Goal: Task Accomplishment & Management: Manage account settings

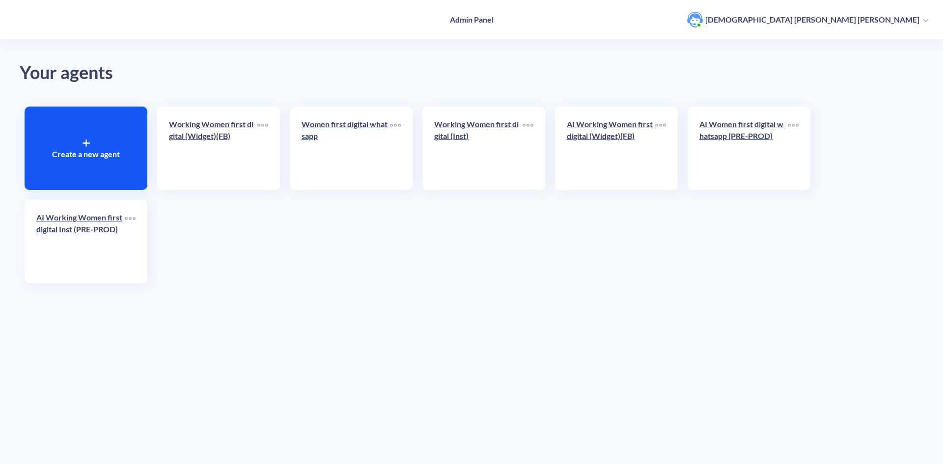
click at [313, 141] on p "Women first digital whatsapp" at bounding box center [346, 130] width 88 height 24
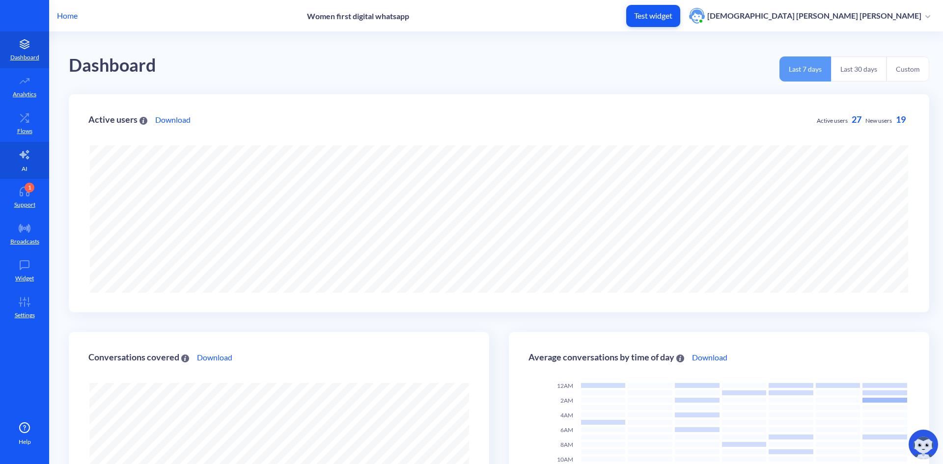
scroll to position [464, 943]
click at [26, 127] on p "Flows" at bounding box center [24, 131] width 15 height 9
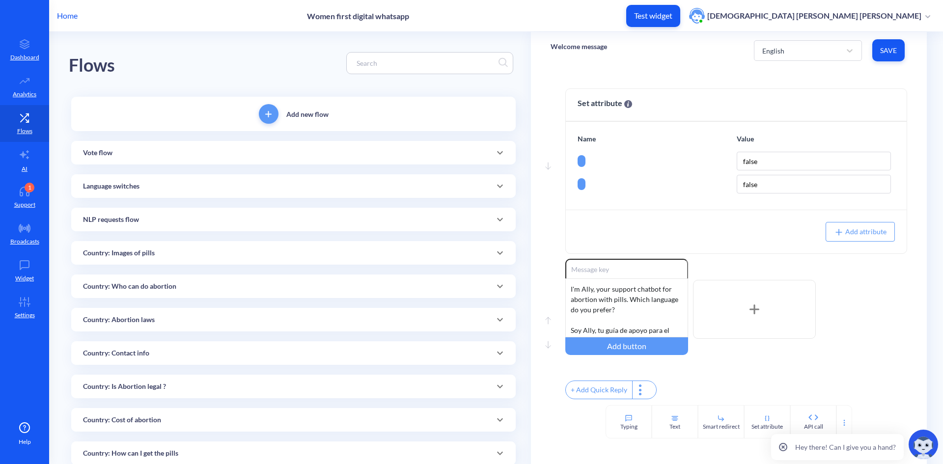
click at [445, 62] on input at bounding box center [425, 62] width 147 height 11
type input "s"
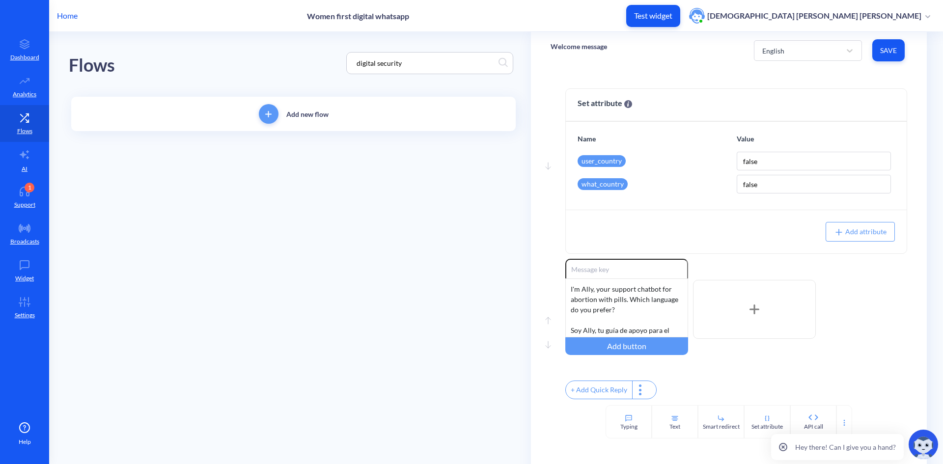
type input "digital security"
click at [440, 58] on input "digital security" at bounding box center [425, 62] width 147 height 11
click at [175, 204] on link "Disclaimer" at bounding box center [186, 204] width 56 height 23
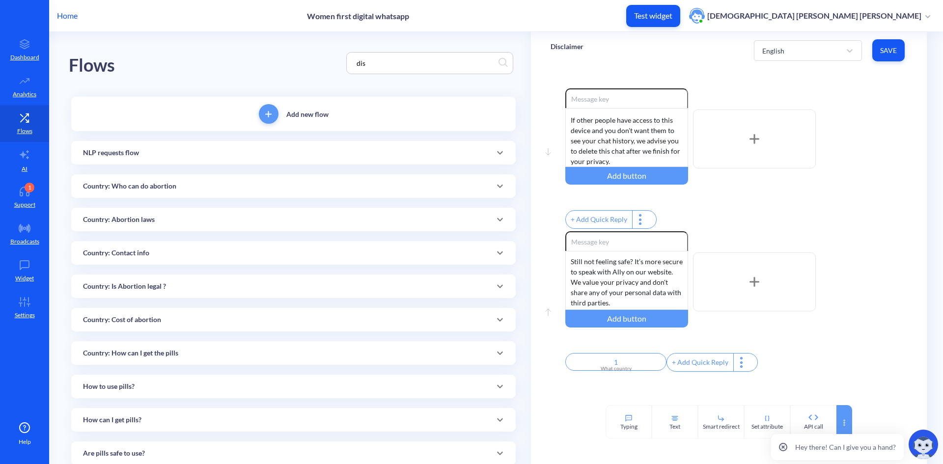
click at [843, 419] on icon at bounding box center [844, 423] width 8 height 8
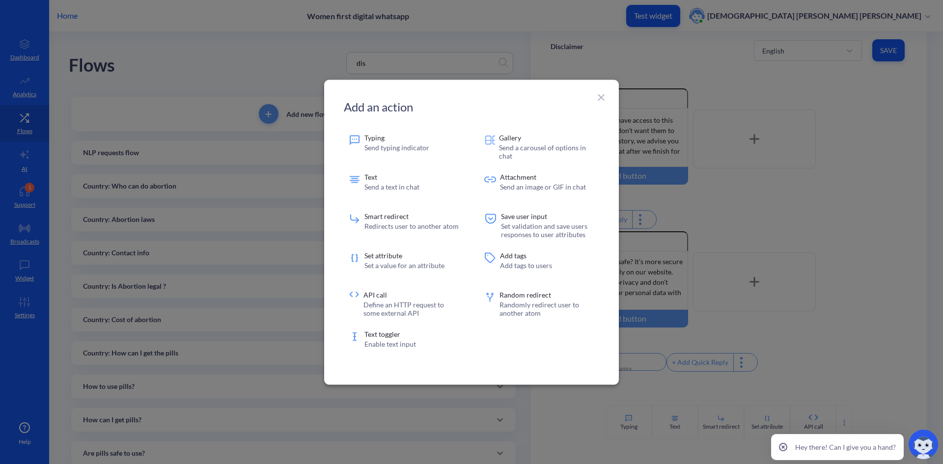
click at [882, 323] on div at bounding box center [471, 232] width 943 height 464
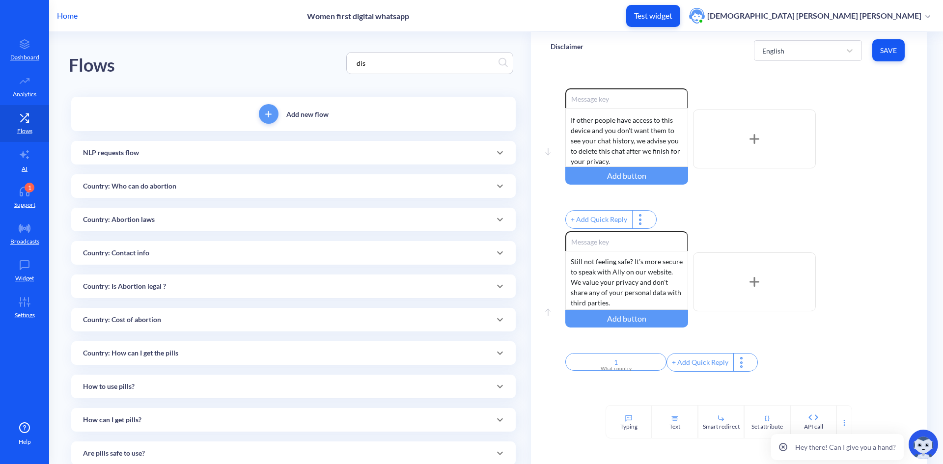
click at [403, 62] on input "dis" at bounding box center [425, 62] width 147 height 11
type input "p"
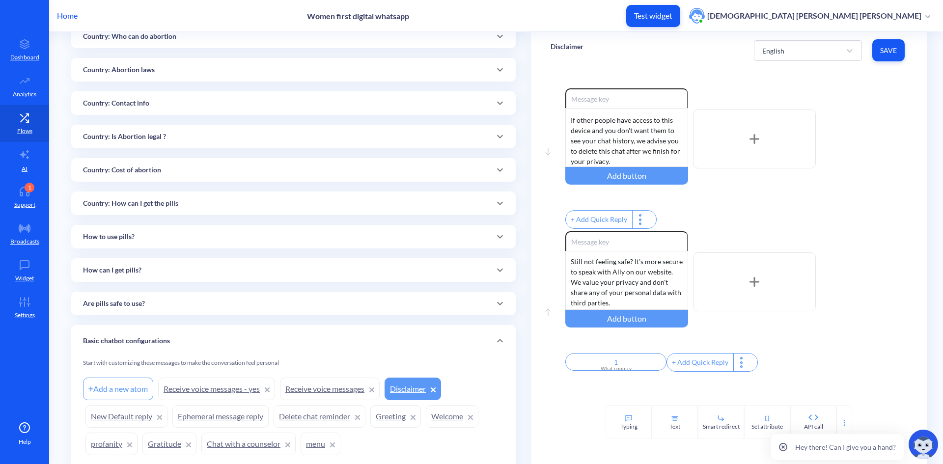
scroll to position [187, 0]
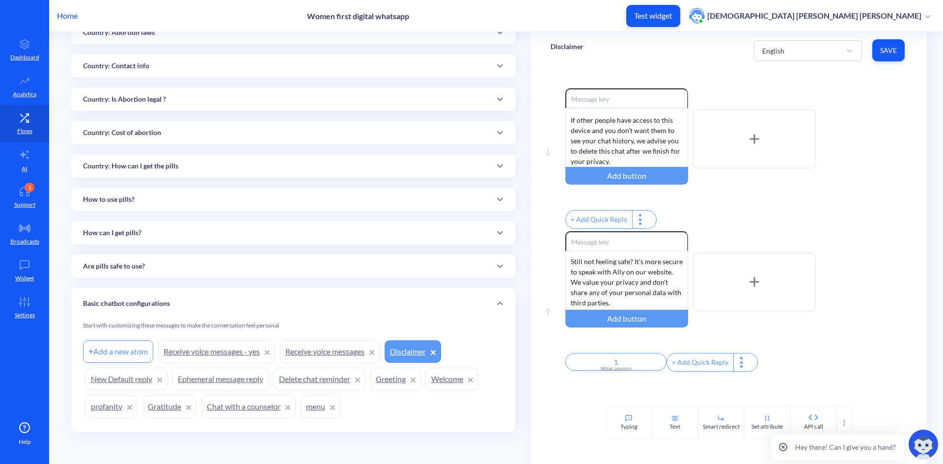
type input "main"
click at [310, 413] on link "menu" at bounding box center [321, 406] width 40 height 23
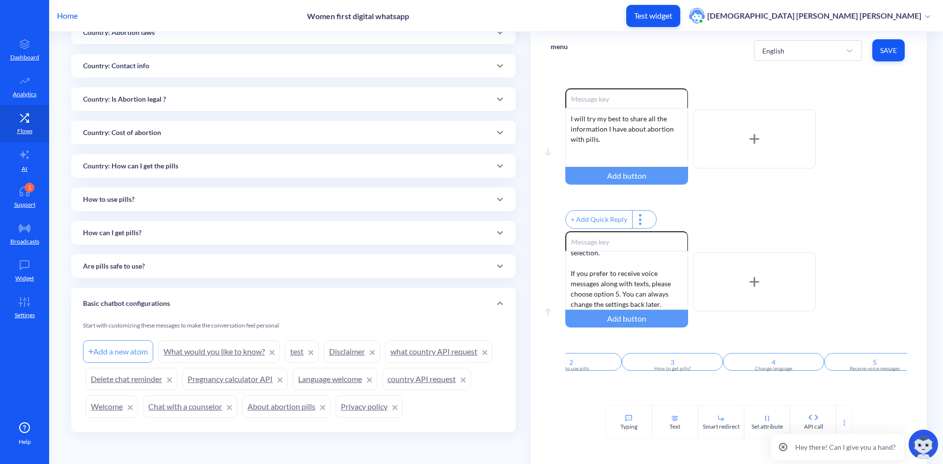
scroll to position [0, 248]
click at [835, 371] on div "+ Add Quick Reply" at bounding box center [857, 363] width 66 height 18
drag, startPoint x: 829, startPoint y: 387, endPoint x: 850, endPoint y: 387, distance: 20.6
click at [850, 387] on div "Move down Enable reactions I will try my best to share all the information I ha…" at bounding box center [729, 237] width 396 height 336
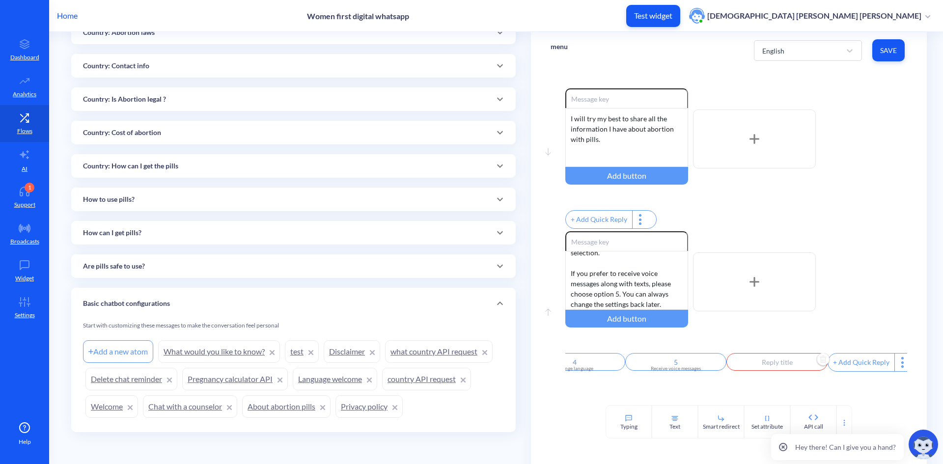
click at [759, 371] on input "text" at bounding box center [776, 362] width 101 height 18
click at [794, 411] on icon at bounding box center [799, 409] width 10 height 10
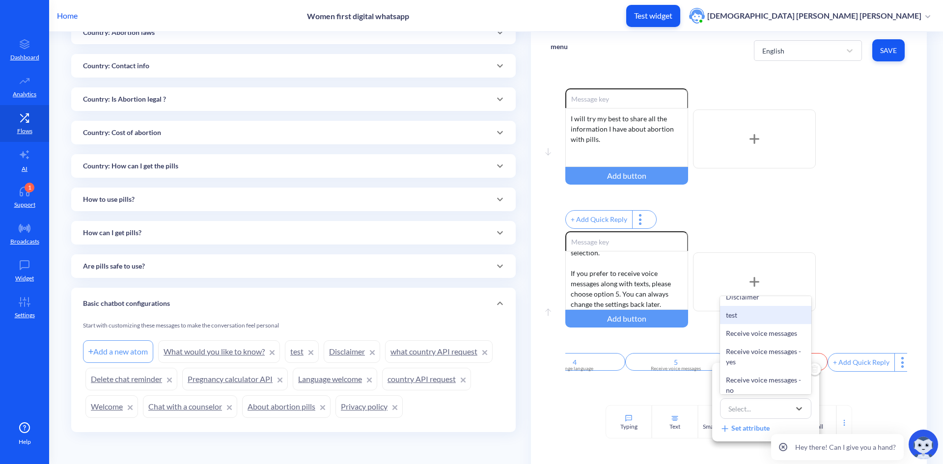
scroll to position [540, 0]
click at [773, 305] on div "Disclaimer" at bounding box center [765, 296] width 91 height 18
click at [770, 380] on input "text" at bounding box center [765, 381] width 91 height 20
type input "D"
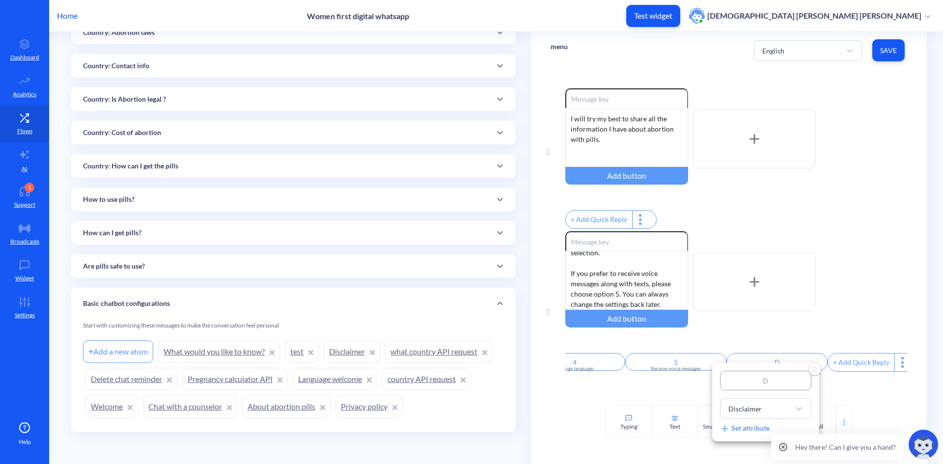
type input "Di"
type input "Dig"
type input "Digi"
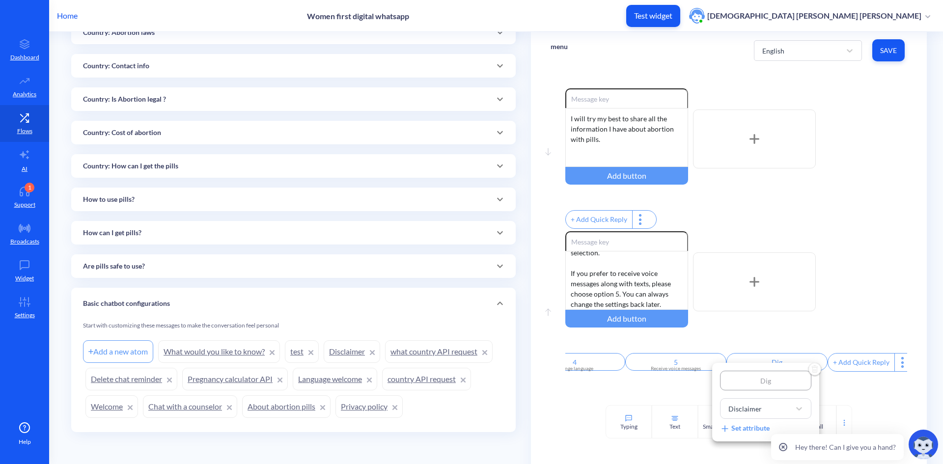
type input "Digi"
type input "Digiy"
type input "Digiyl"
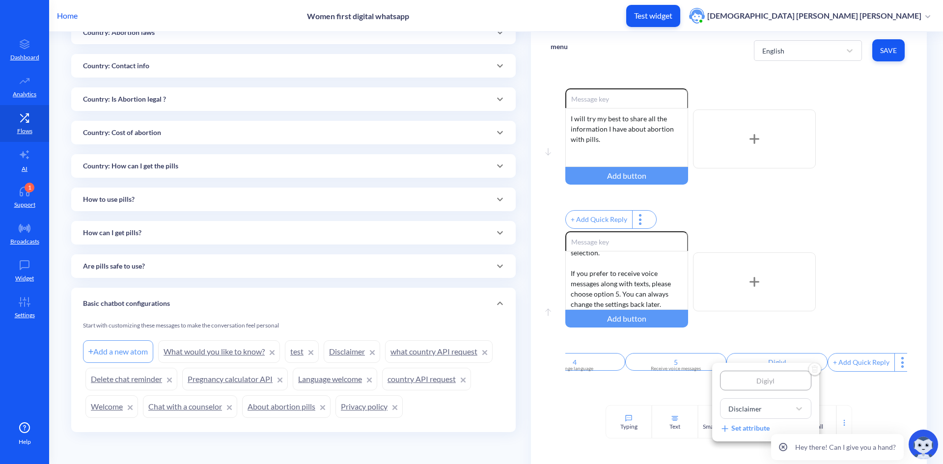
type input "Digiy"
type input "Digiya"
type input "Digiyal"
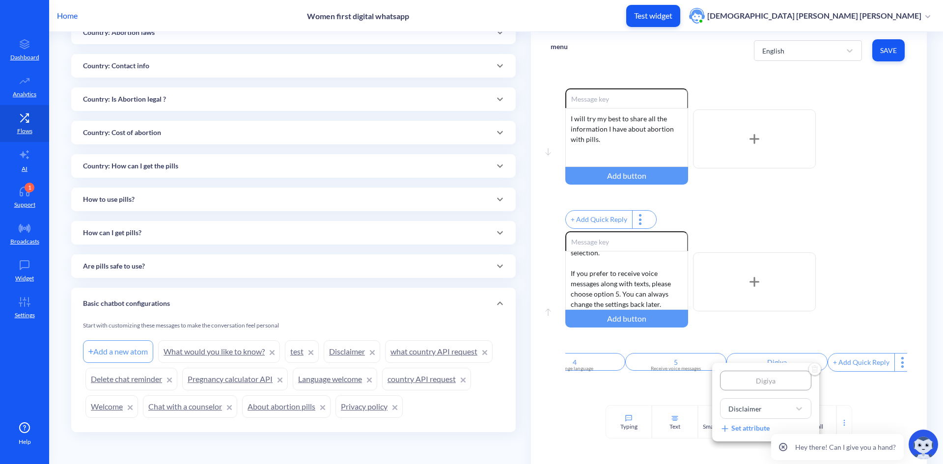
type input "Digiyal"
type input "Digiya"
type input "Digiy"
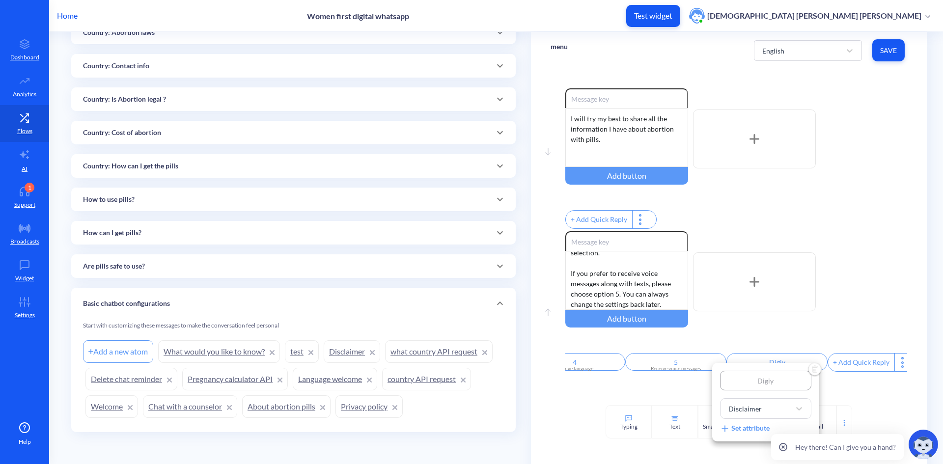
type input "Digi"
type input "Digit"
type input "Digita"
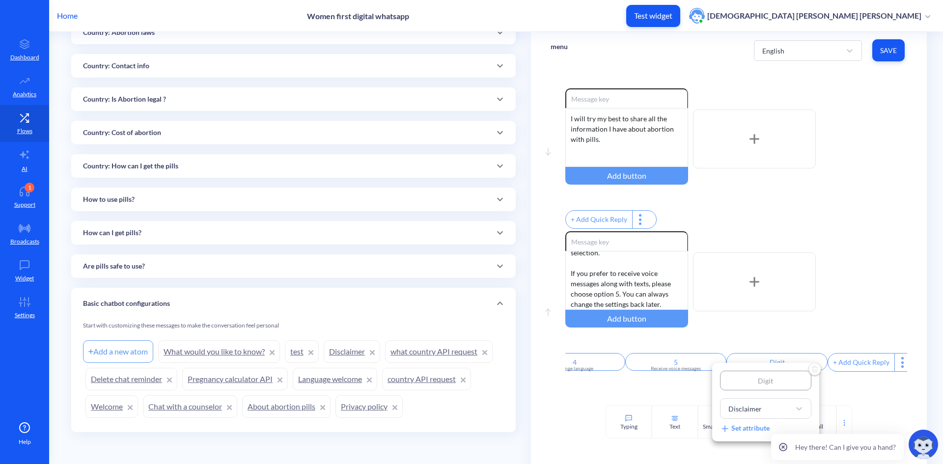
type input "Digita"
type input "Digital"
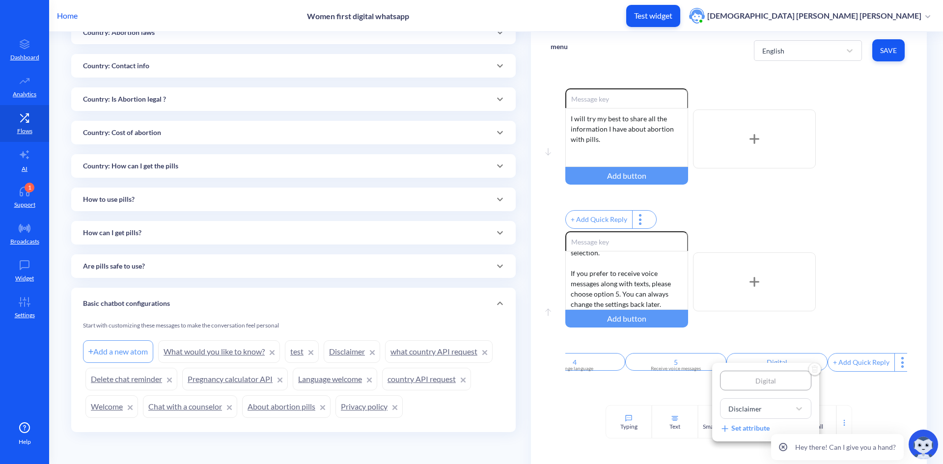
type input "Digital S"
type input "Digital Sc"
type input "Digital Scu"
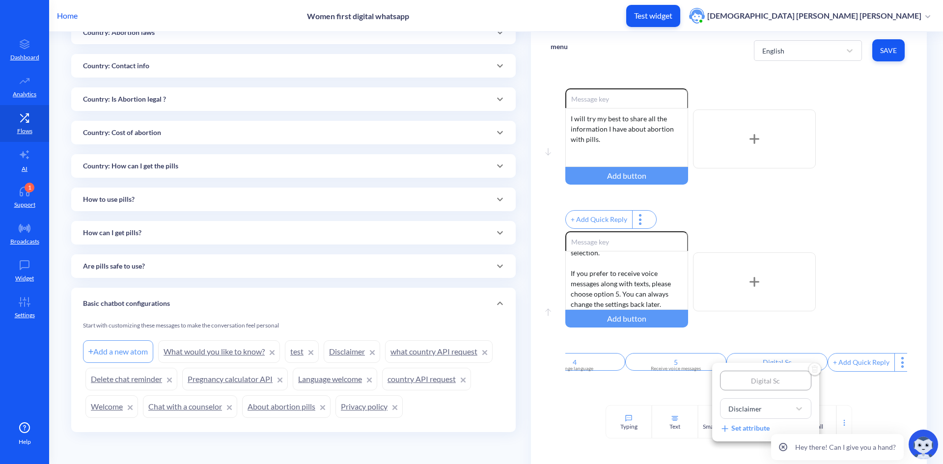
type input "Digital Scu"
type input "Digital Scur"
type input "Digital Scu"
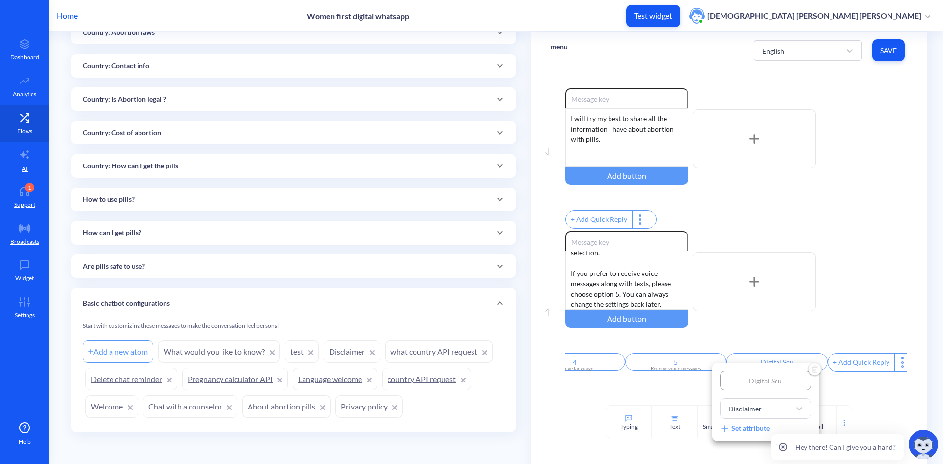
type input "Digital Sc"
type input "Digital S"
type input "Digital Se"
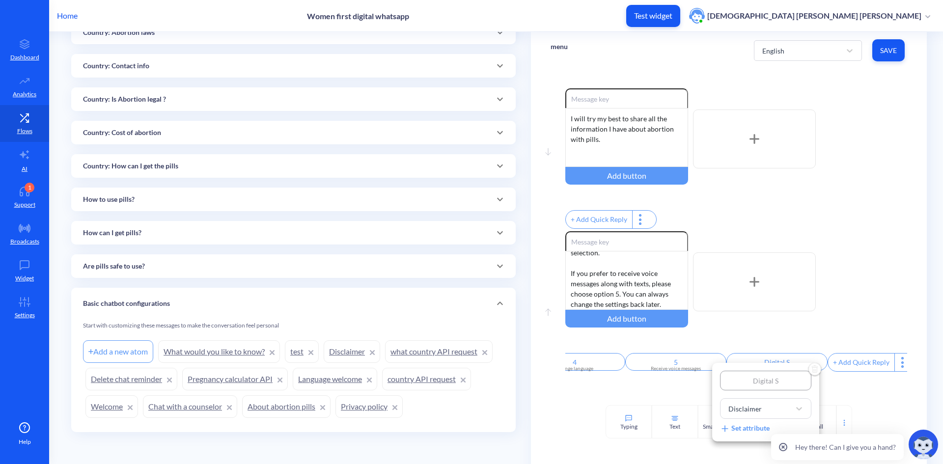
type input "Digital Se"
type input "Digital Sec"
type input "Digital Secu"
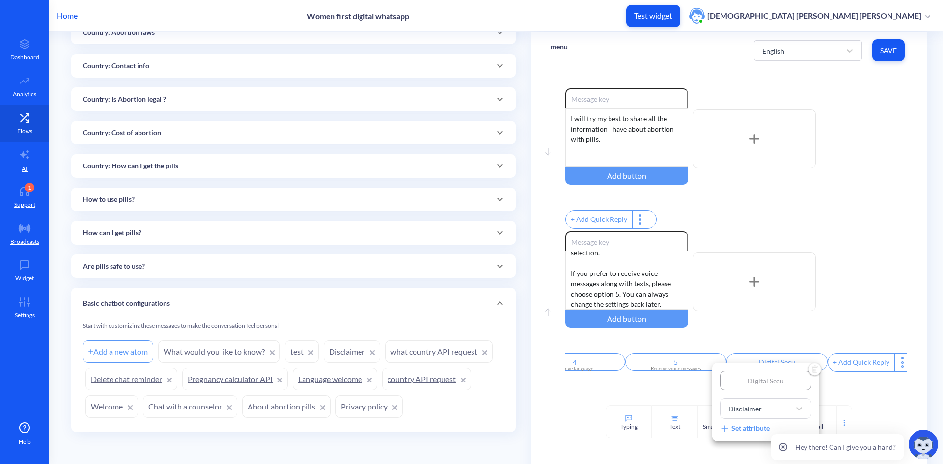
type input "Digital Secur"
type input "Digital Securi"
type input "Digital Securit"
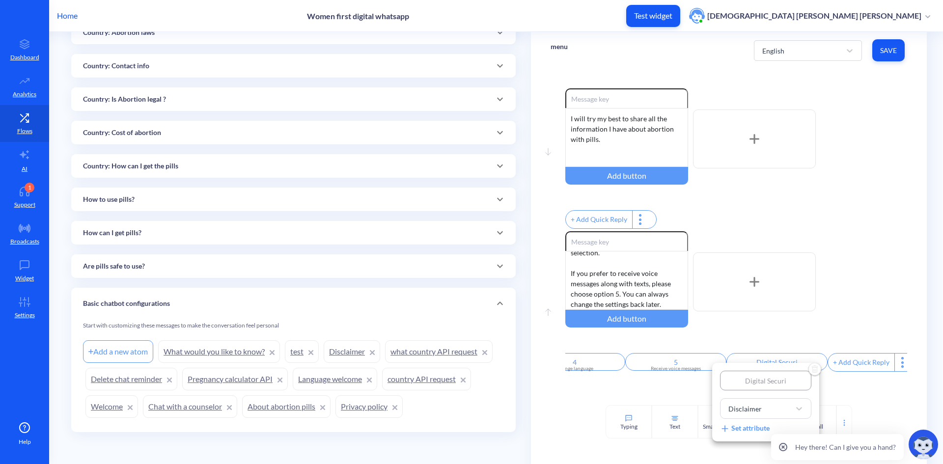
type input "Digital Securit"
type input "Digital Security"
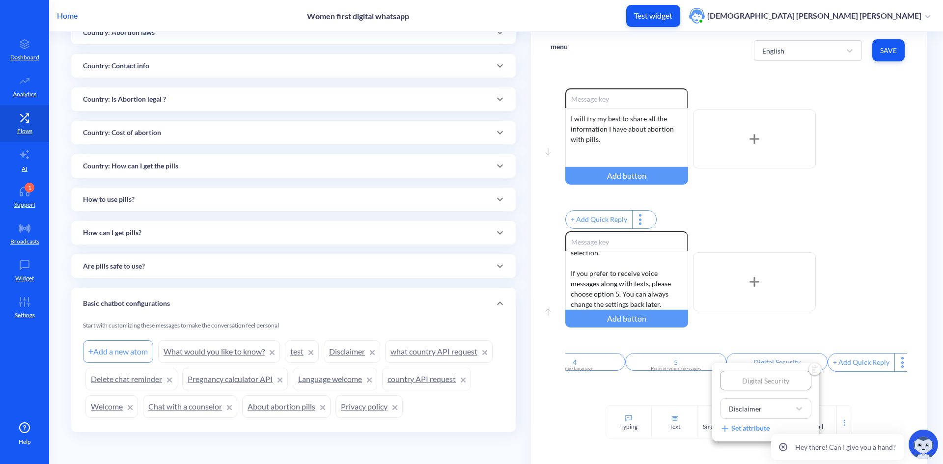
type input "Digital Security T"
type input "Digital Security Ti"
type input "Digital Security Tip"
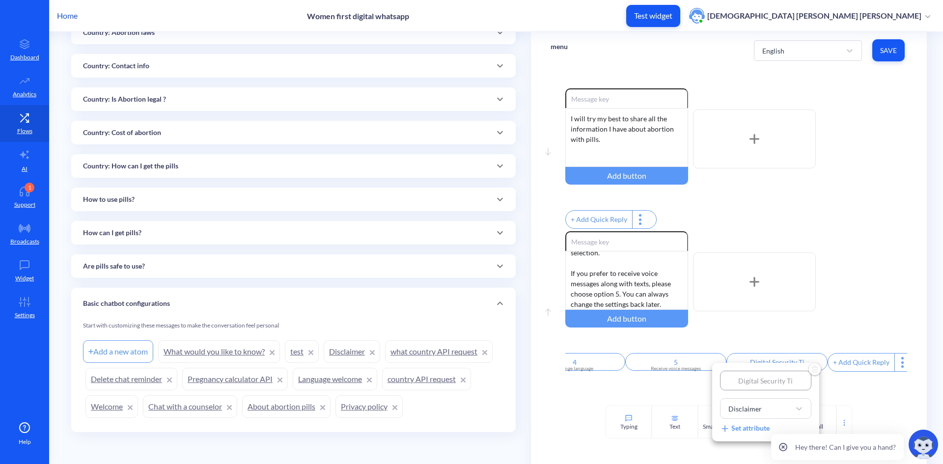
type input "Digital Security Tip"
type input "Digital Security Tips"
type input "Digital Security Tip"
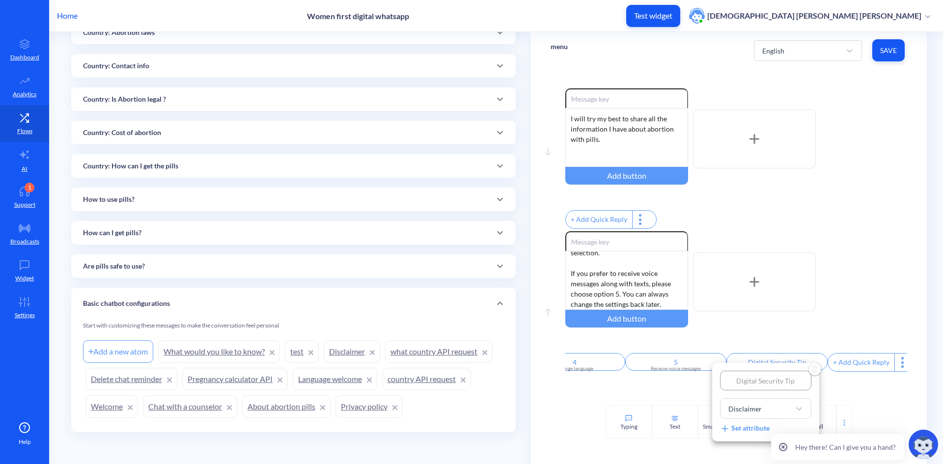
type input "Digital Security Ti"
type input "Digital Security T"
type input "Digital Security"
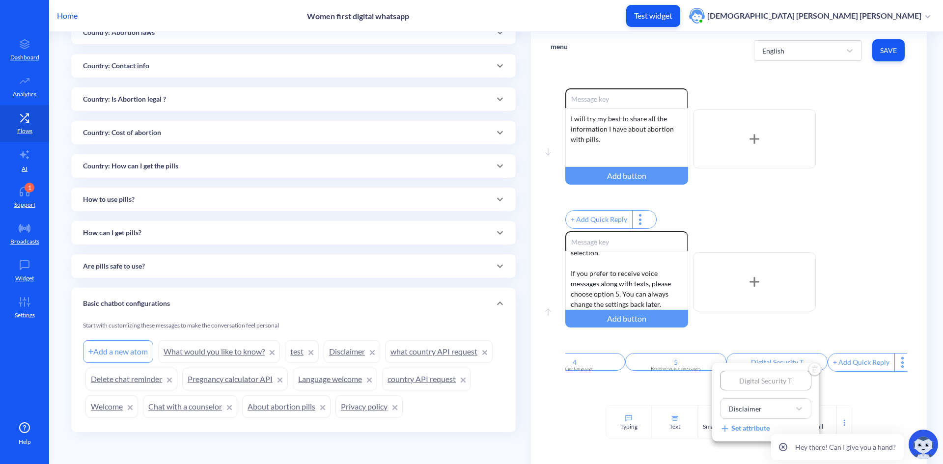
type input "Digital Security"
type input "Digital Security G"
type input "Digital Security Gu"
type input "Digital Security Gui"
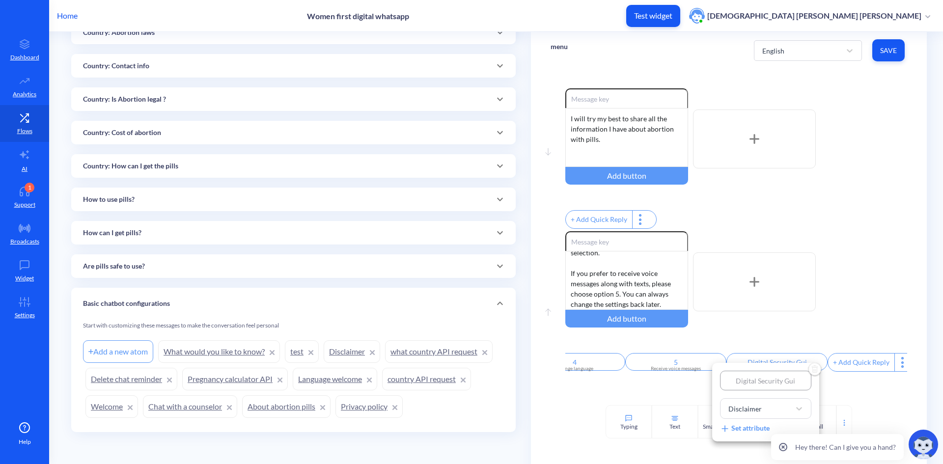
type input "Digital Security Guid"
type input "Digital Security Guide"
click at [751, 428] on div "Set attribute" at bounding box center [745, 428] width 50 height 11
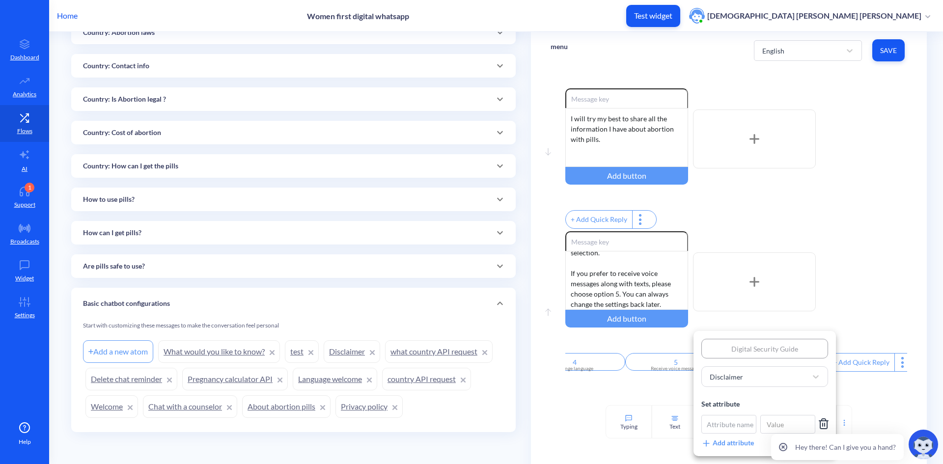
click at [784, 447] on icon at bounding box center [783, 447] width 2 height 2
click at [869, 402] on div at bounding box center [471, 232] width 943 height 464
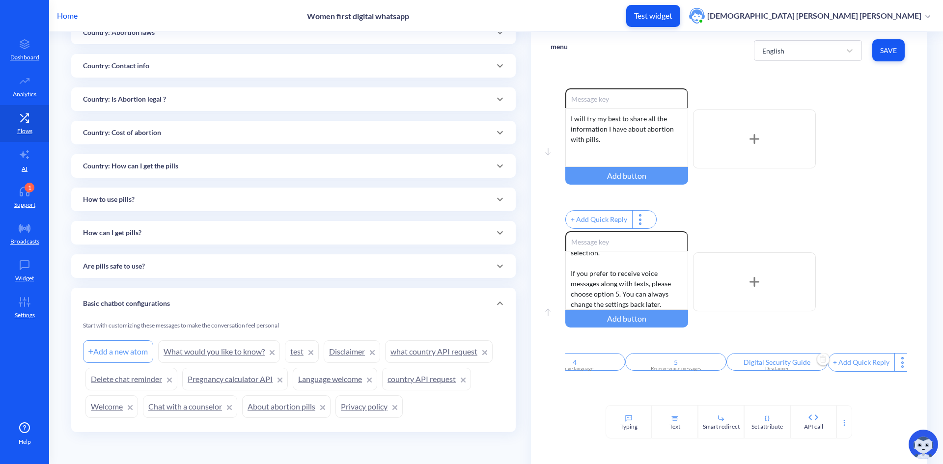
click at [789, 371] on input "Digital Security Guide" at bounding box center [776, 362] width 101 height 18
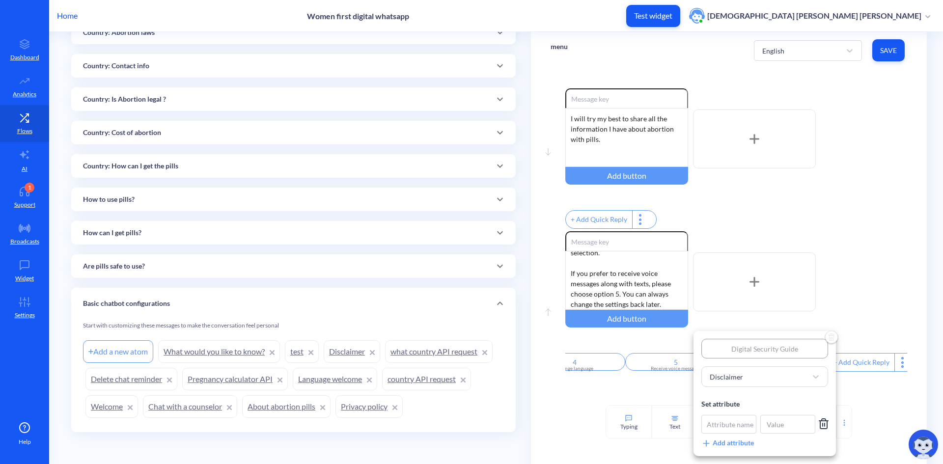
click at [729, 346] on input "Digital Security Guide" at bounding box center [764, 349] width 127 height 20
click at [811, 351] on input "Digital Security Guide" at bounding box center [764, 349] width 127 height 20
drag, startPoint x: 811, startPoint y: 348, endPoint x: 687, endPoint y: 350, distance: 124.8
click at [687, 350] on div "Digital Security Guide Disclaimer Set attribute Attribute name Add attribute" at bounding box center [471, 232] width 943 height 464
type input "5"
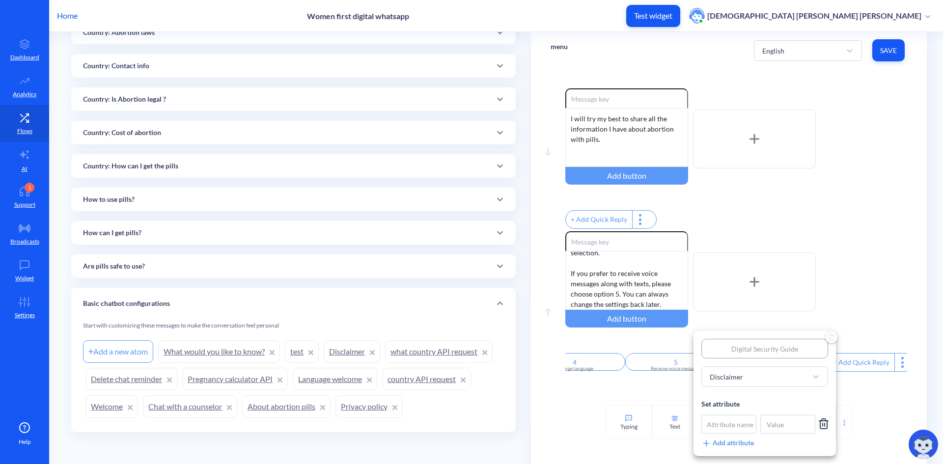
type input "5"
drag, startPoint x: 683, startPoint y: 309, endPoint x: 682, endPoint y: 291, distance: 18.2
click at [682, 291] on div at bounding box center [471, 232] width 943 height 464
click at [673, 370] on input "5" at bounding box center [675, 362] width 101 height 18
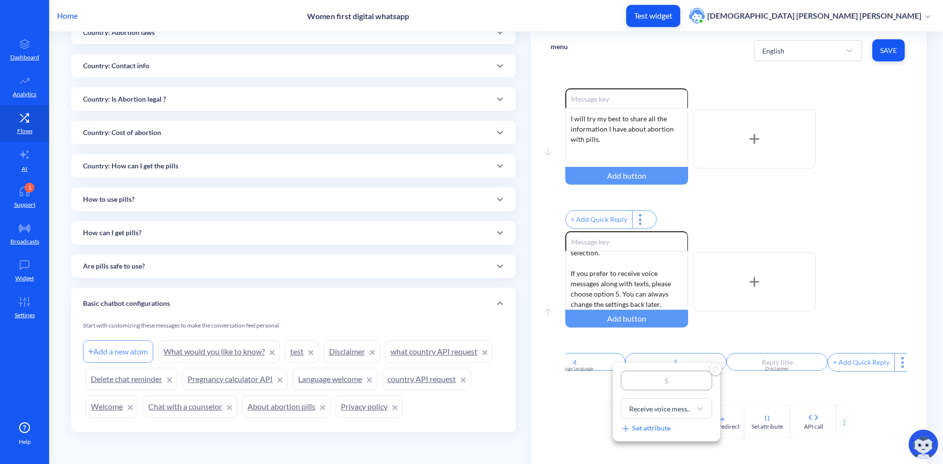
click at [796, 367] on div at bounding box center [471, 232] width 943 height 464
click at [776, 370] on input "text" at bounding box center [776, 362] width 101 height 18
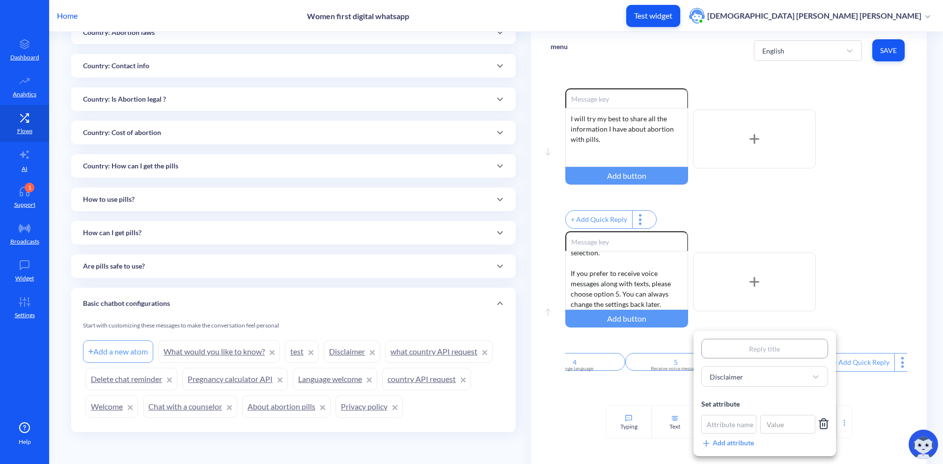
type input "6"
click at [878, 312] on div at bounding box center [471, 232] width 943 height 464
click at [747, 371] on input "6" at bounding box center [776, 362] width 101 height 18
click at [778, 376] on div "Disclaimer" at bounding box center [756, 377] width 102 height 18
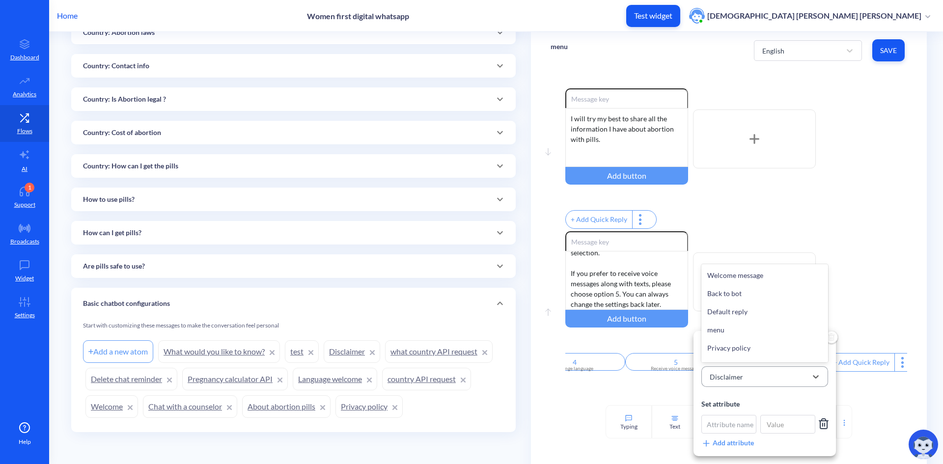
scroll to position [437, 0]
click at [777, 346] on div "Disclaimer" at bounding box center [764, 347] width 127 height 18
click at [891, 288] on div at bounding box center [471, 232] width 943 height 464
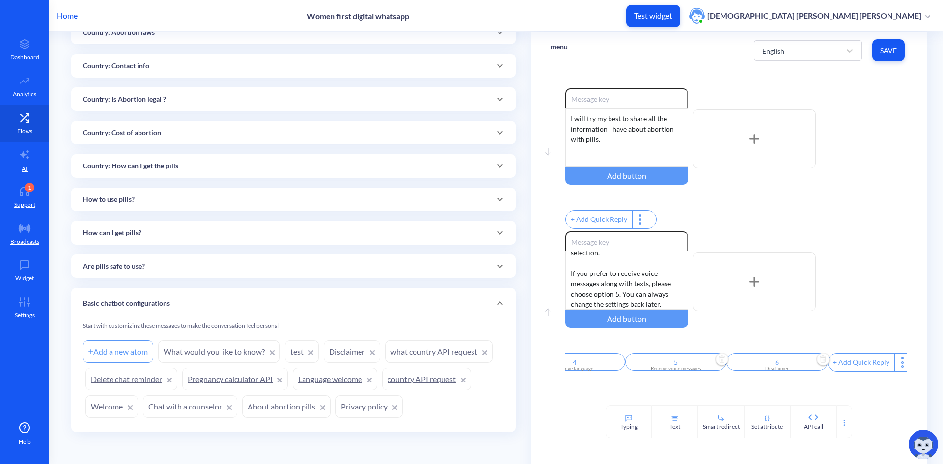
click at [661, 369] on input "5" at bounding box center [675, 362] width 101 height 18
click at [660, 428] on div "Set attribute" at bounding box center [646, 428] width 50 height 11
click at [838, 334] on div at bounding box center [471, 232] width 943 height 464
click at [885, 55] on span "Save" at bounding box center [888, 51] width 17 height 10
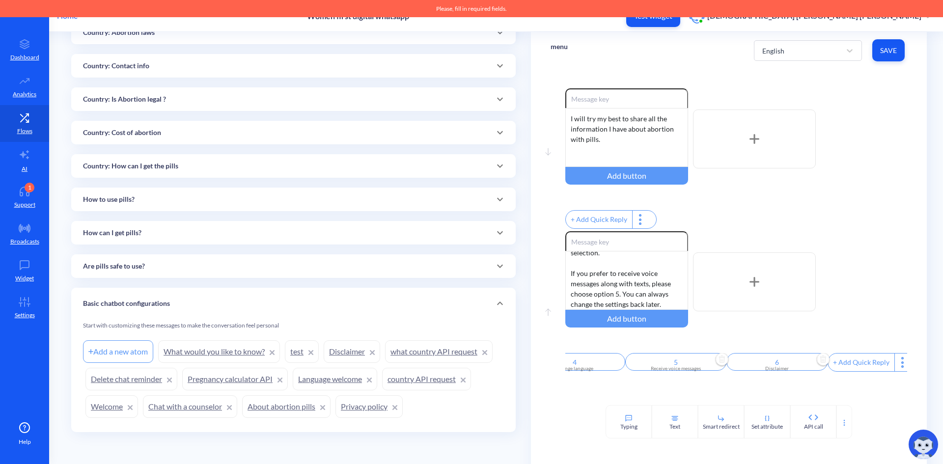
click at [862, 300] on div "Enable reactions What would you like to know? 👇 1. *Are pills safe to use?* 2. …" at bounding box center [736, 281] width 342 height 101
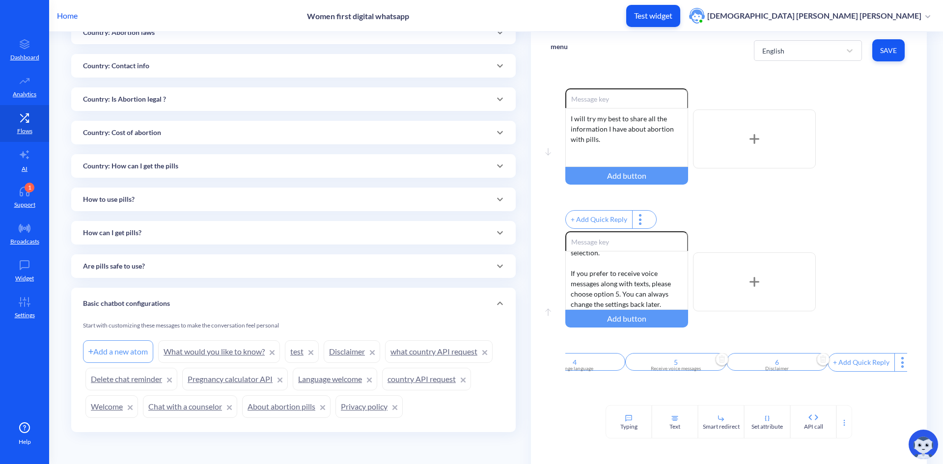
click at [763, 371] on input "6" at bounding box center [776, 362] width 101 height 18
click at [821, 422] on icon at bounding box center [824, 424] width 12 height 12
click at [838, 323] on div at bounding box center [471, 232] width 943 height 464
click at [883, 53] on span "Save" at bounding box center [888, 51] width 17 height 10
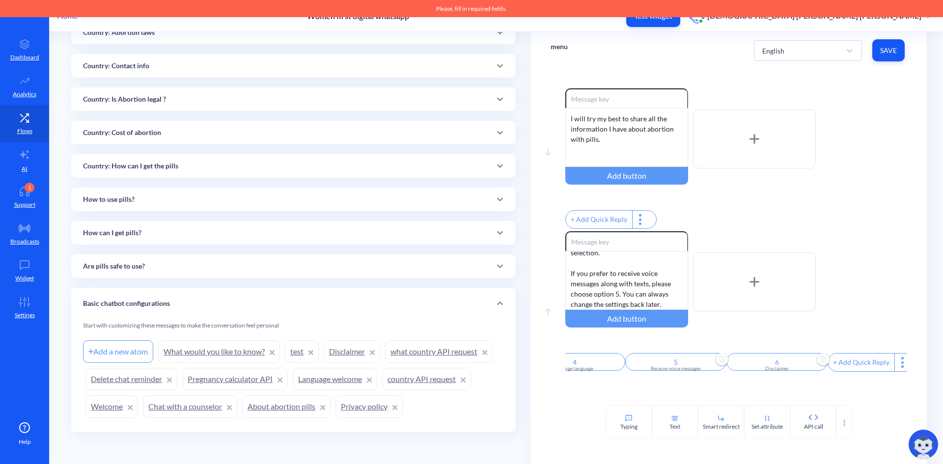
click at [757, 371] on input "6" at bounding box center [776, 362] width 101 height 18
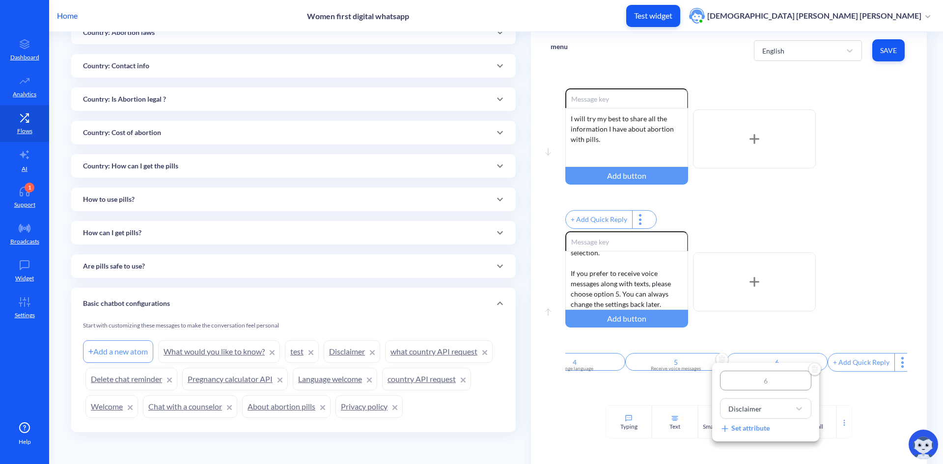
click at [862, 319] on div at bounding box center [471, 232] width 943 height 464
click at [769, 371] on input "6" at bounding box center [776, 362] width 101 height 18
click at [790, 408] on div at bounding box center [799, 409] width 18 height 18
click at [774, 358] on div "Disclaimer" at bounding box center [765, 348] width 91 height 18
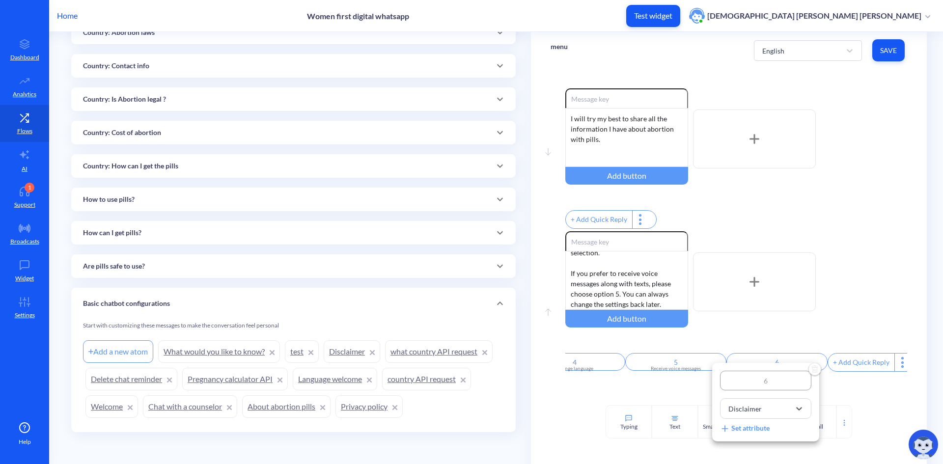
click at [838, 394] on div at bounding box center [471, 232] width 943 height 464
click at [685, 370] on input "5" at bounding box center [675, 362] width 101 height 18
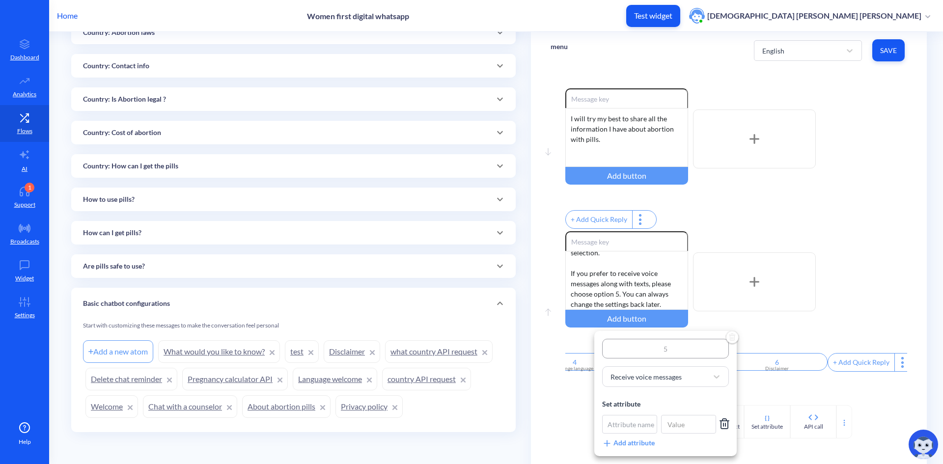
click at [727, 422] on icon at bounding box center [724, 424] width 12 height 12
click at [874, 406] on div at bounding box center [471, 232] width 943 height 464
click at [886, 54] on span "Save" at bounding box center [888, 51] width 17 height 10
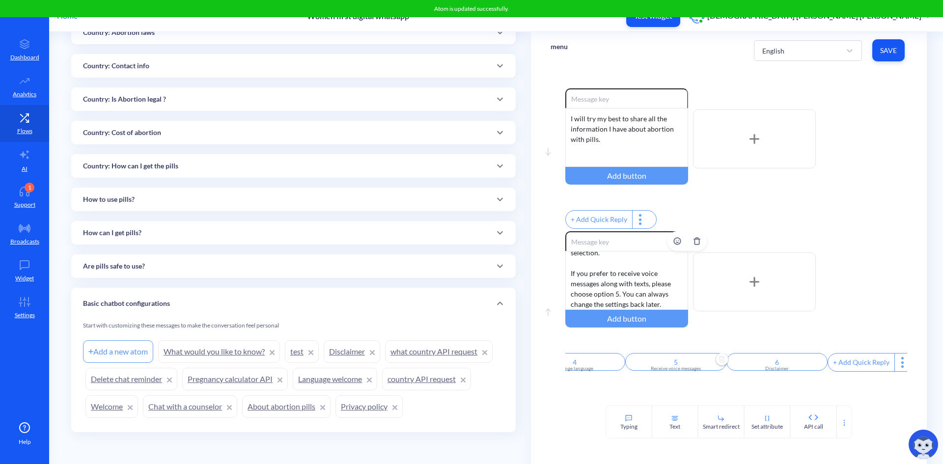
click at [681, 306] on div "What would you like to know? 👇 1. *Are pills safe to use?* 2. *How to use the p…" at bounding box center [626, 280] width 123 height 59
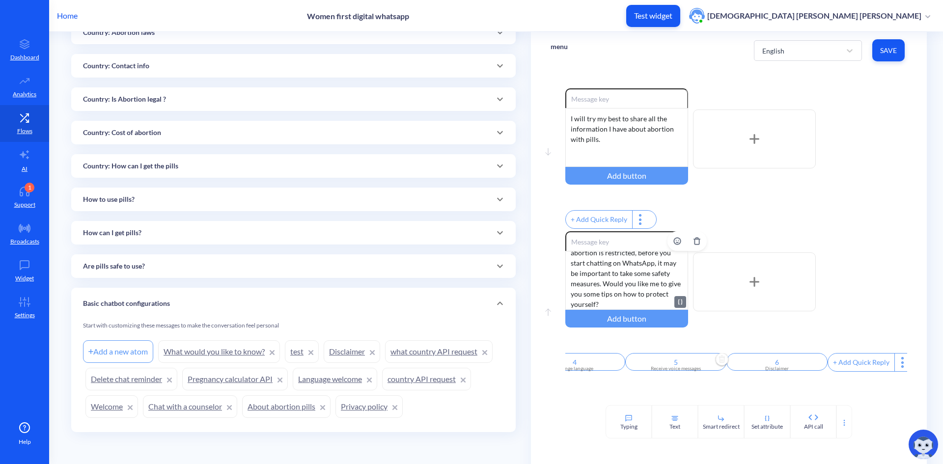
scroll to position [125, 0]
click at [588, 296] on div "What would you like to know? 👇 1. *Are pills safe to use?* 2. *How to use the p…" at bounding box center [626, 280] width 123 height 59
click at [679, 293] on div "What would you like to know? 👇 1. *Are pills safe to use?* 2. *How to use the p…" at bounding box center [626, 280] width 123 height 59
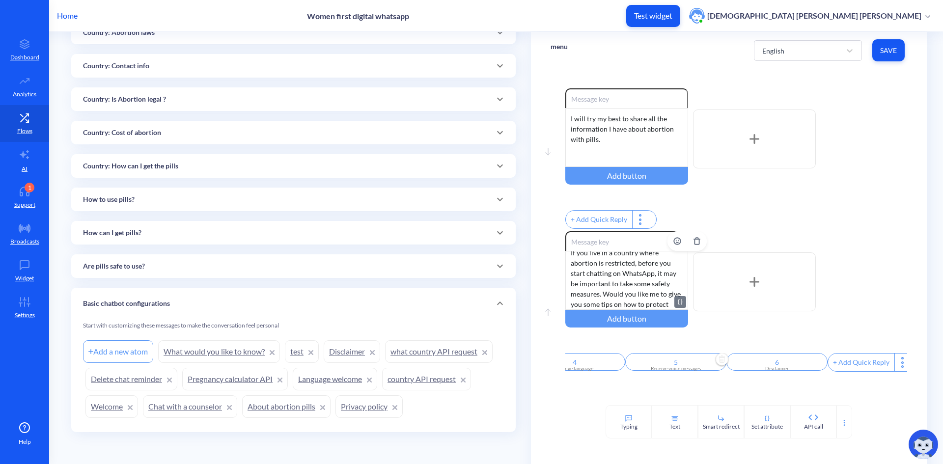
click at [635, 280] on div "What would you like to know? 👇 1. *Are pills safe to use?* 2. *How to use the p…" at bounding box center [626, 280] width 123 height 59
click at [600, 309] on div "What would you like to know? 👇 1. *Are pills safe to use?* 2. *How to use the p…" at bounding box center [626, 280] width 123 height 59
click at [653, 305] on div "What would you like to know? 👇 1. *Are pills safe to use?* 2. *How to use the p…" at bounding box center [626, 280] width 123 height 59
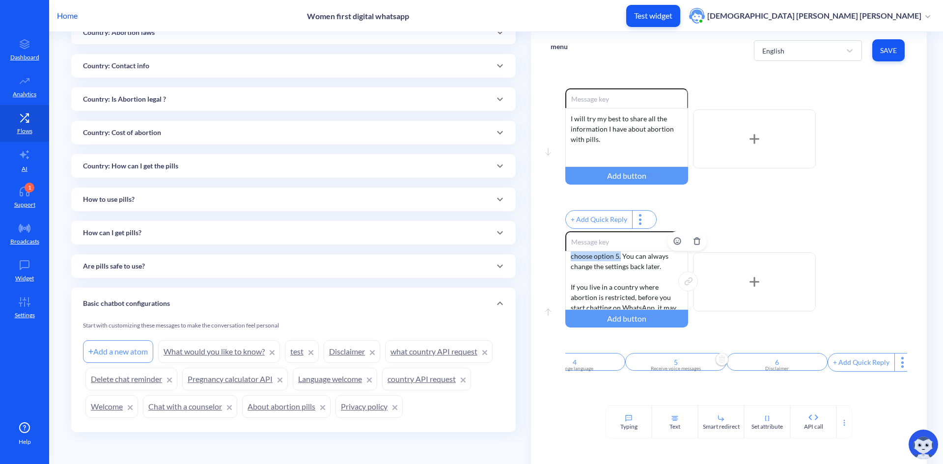
scroll to position [184, 0]
click at [635, 310] on div "What would you like to know? 👇 1. *Are pills safe to use?* 2. *How to use the p…" at bounding box center [626, 280] width 123 height 59
click at [600, 291] on div "What would you like to know? 👇 1. *Are pills safe to use?* 2. *How to use the p…" at bounding box center [626, 280] width 123 height 59
click at [621, 308] on div "What would you like to know? 👇 1. *Are pills safe to use?* 2. *How to use the p…" at bounding box center [626, 280] width 123 height 59
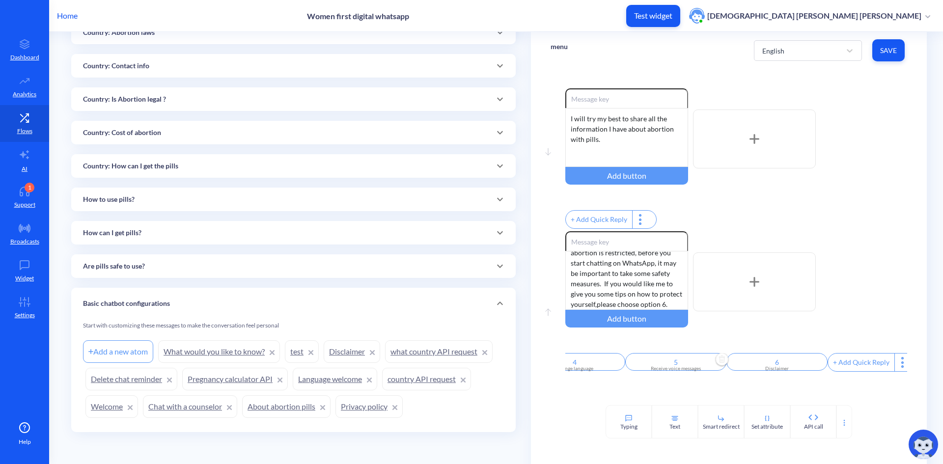
click at [887, 56] on button "Save" at bounding box center [888, 50] width 32 height 22
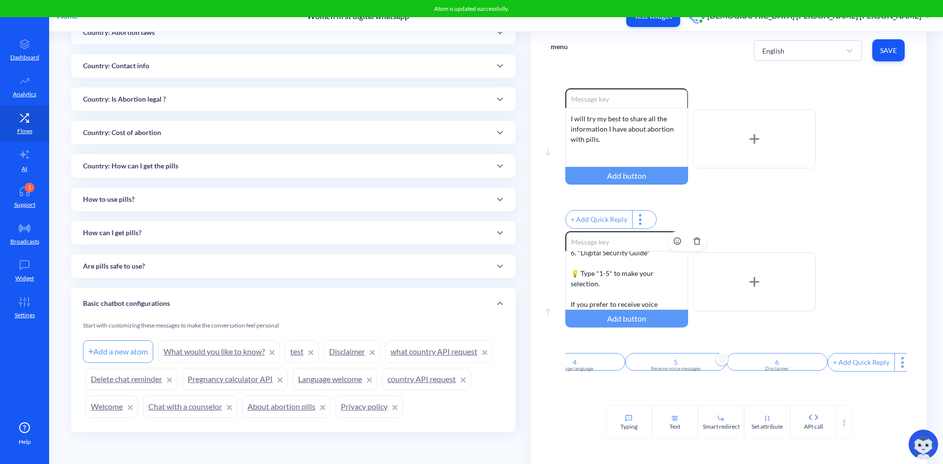
scroll to position [47, 0]
click at [606, 301] on div "What would you like to know? 👇 1. *Are pills safe to use?* 2. *How to use the p…" at bounding box center [626, 280] width 123 height 59
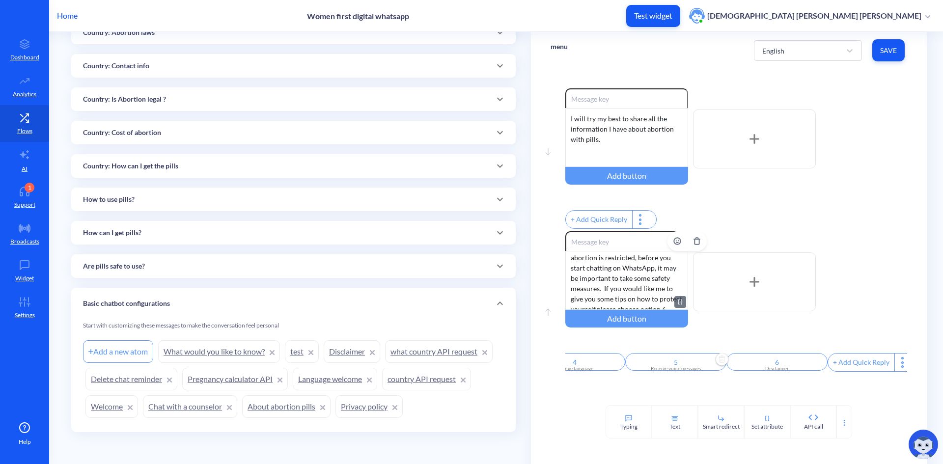
scroll to position [194, 0]
click at [610, 282] on div "What would you like to know? 👇 1. *Are pills safe to use?* 2. *How to use the p…" at bounding box center [626, 280] width 123 height 59
click at [636, 276] on div "What would you like to know? 👇 1. *Are pills safe to use?* 2. *How to use the p…" at bounding box center [626, 280] width 123 height 59
drag, startPoint x: 655, startPoint y: 287, endPoint x: 636, endPoint y: 279, distance: 20.2
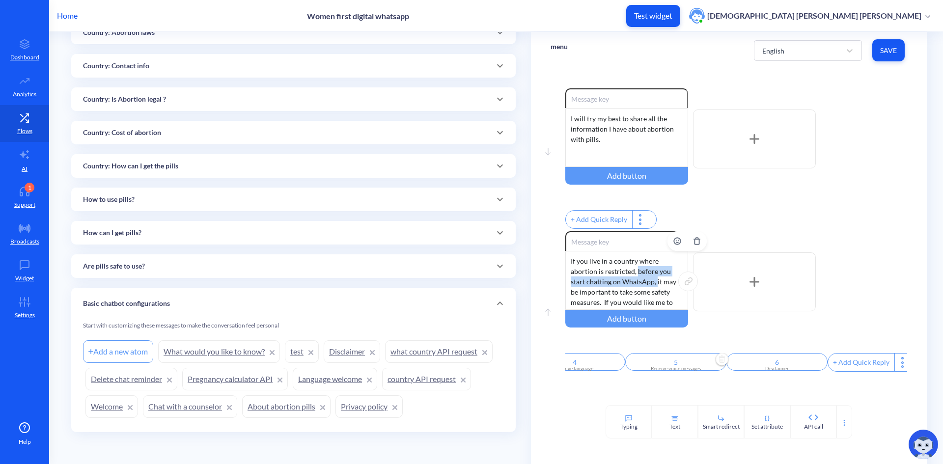
click at [636, 279] on div "What would you like to know? 👇 1. *Are pills safe to use?* 2. *How to use the p…" at bounding box center [626, 280] width 123 height 59
click at [621, 293] on div "What would you like to know? 👇 1. *Are pills safe to use?* 2. *How to use the p…" at bounding box center [626, 280] width 123 height 59
click at [640, 289] on div "What would you like to know? 👇 1. *Are pills safe to use?* 2. *How to use the p…" at bounding box center [626, 280] width 123 height 59
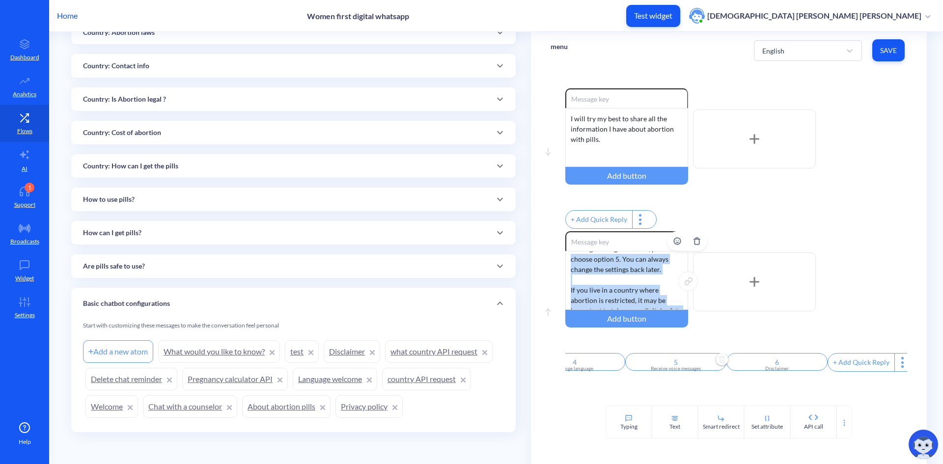
scroll to position [127, 0]
drag, startPoint x: 621, startPoint y: 301, endPoint x: 569, endPoint y: 303, distance: 52.1
click at [569, 303] on div "What would you like to know? 👇 1. *Are pills safe to use?* 2. *How to use the p…" at bounding box center [626, 280] width 123 height 59
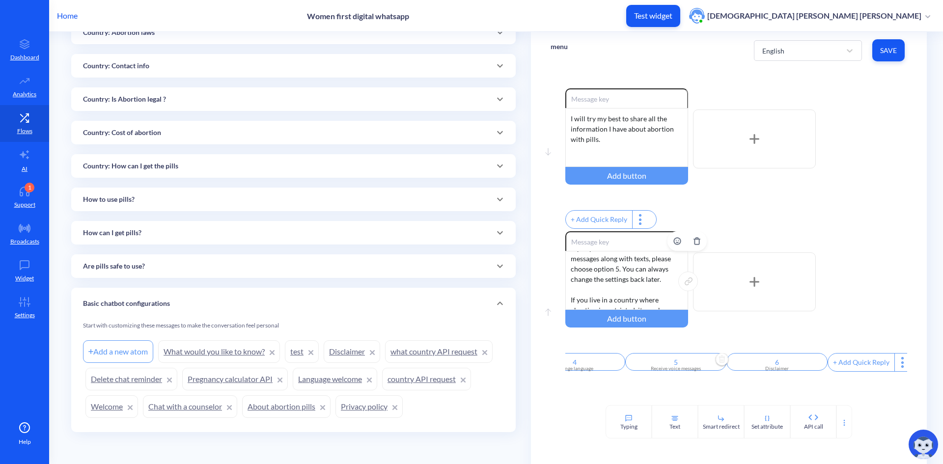
click at [657, 295] on div "What would you like to know? 👇 1. *Are pills safe to use?* 2. *How to use the p…" at bounding box center [626, 280] width 123 height 59
click at [630, 307] on div "What would you like to know? 👇 1. *Are pills safe to use?* 2. *How to use the p…" at bounding box center [626, 280] width 123 height 59
click at [892, 54] on span "Save" at bounding box center [888, 51] width 17 height 10
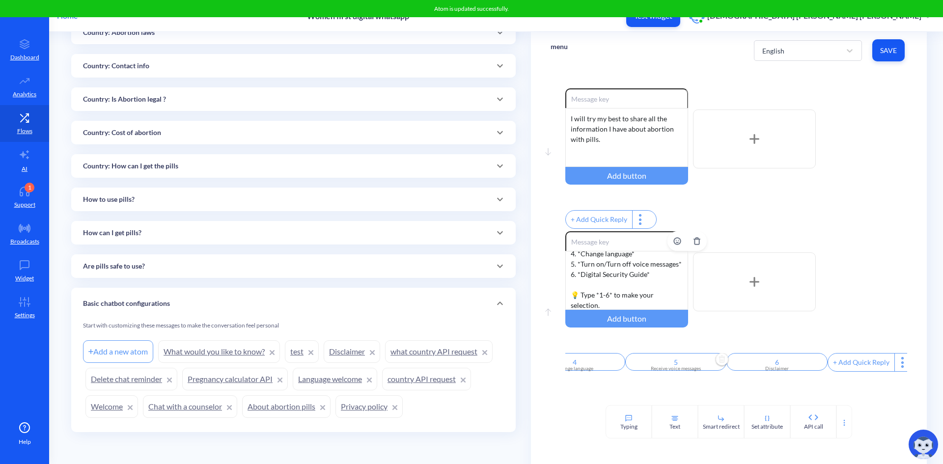
scroll to position [98, 0]
